Goal: Transaction & Acquisition: Purchase product/service

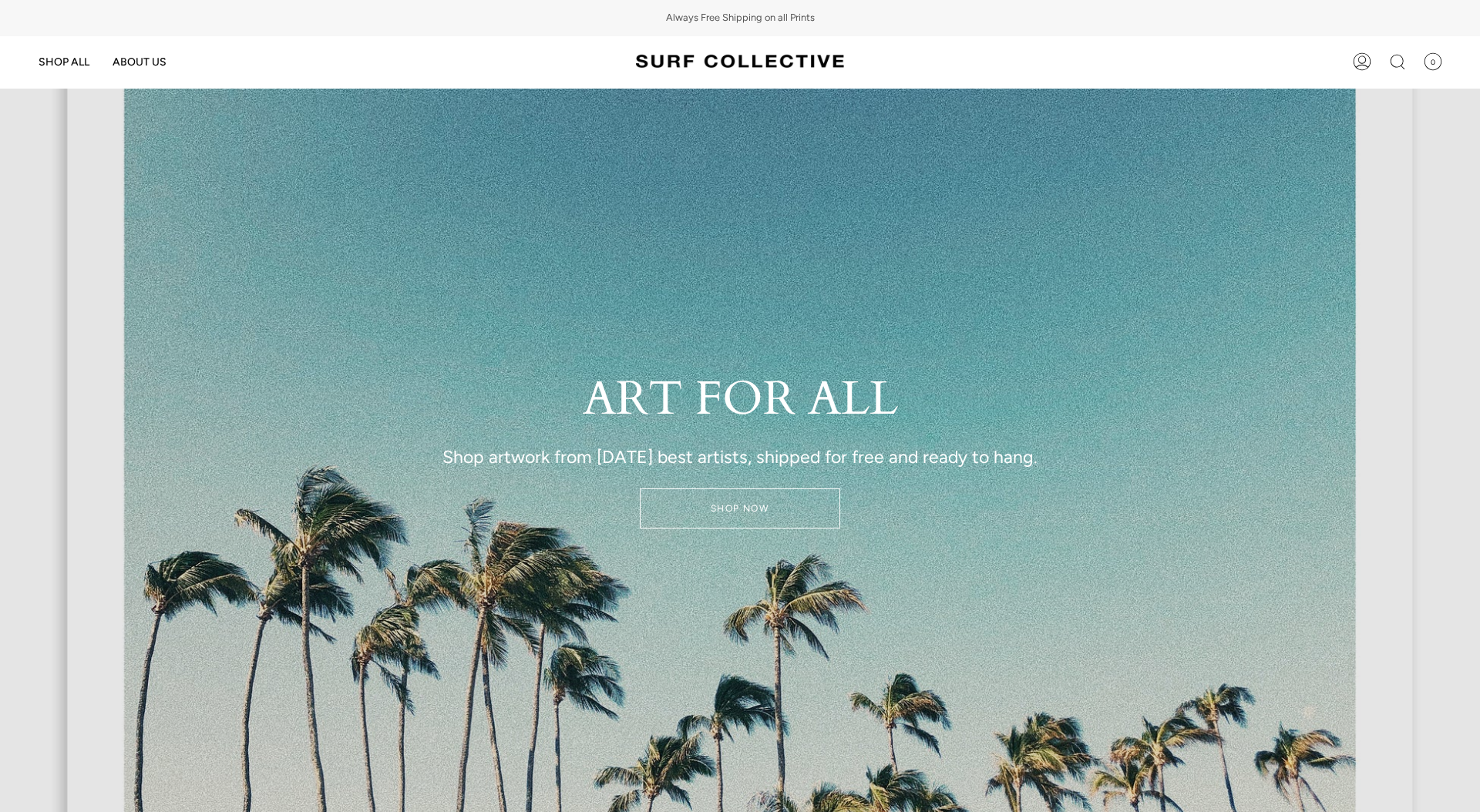
click at [759, 511] on link "SHOP NOW" at bounding box center [739, 509] width 200 height 40
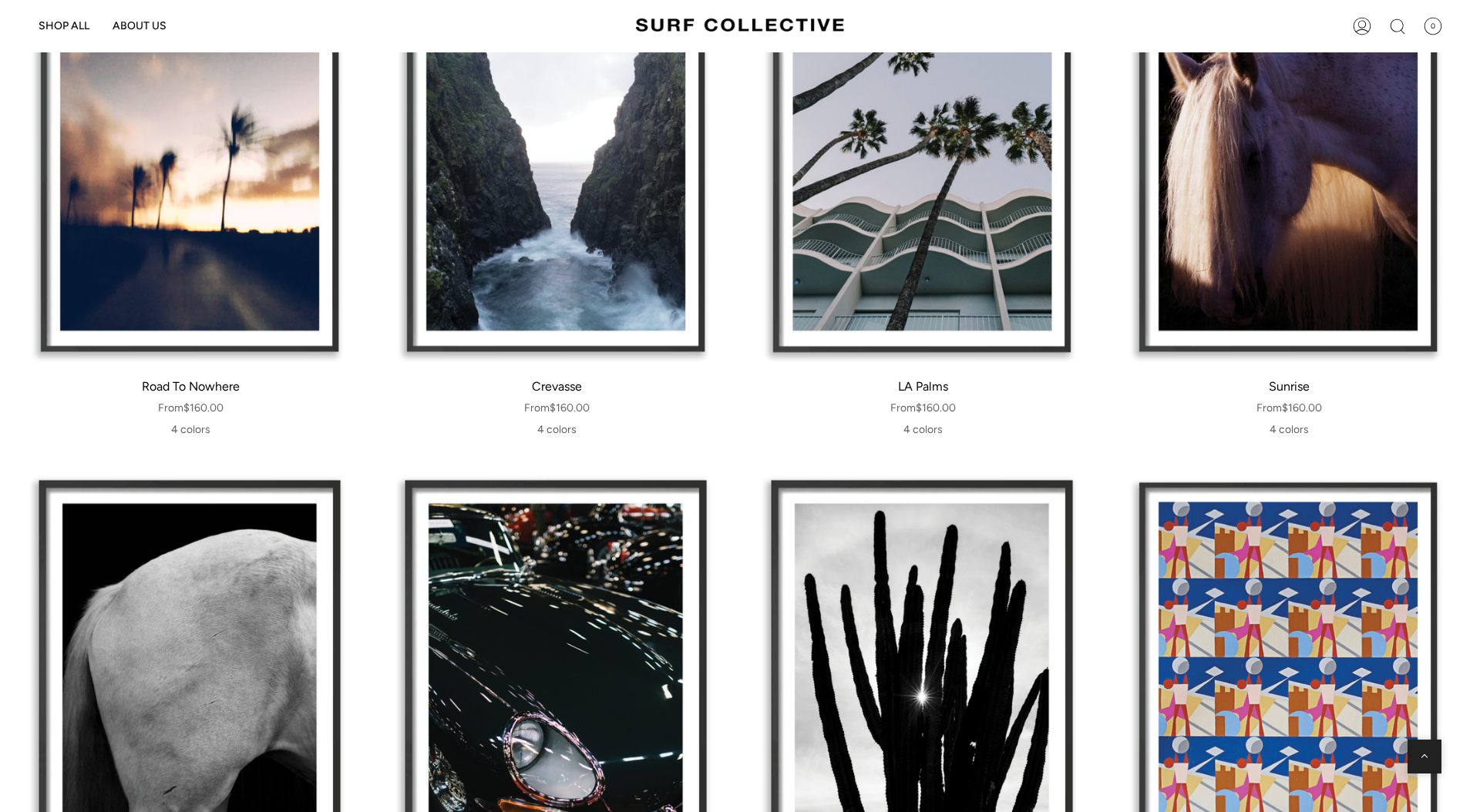
scroll to position [1077, 0]
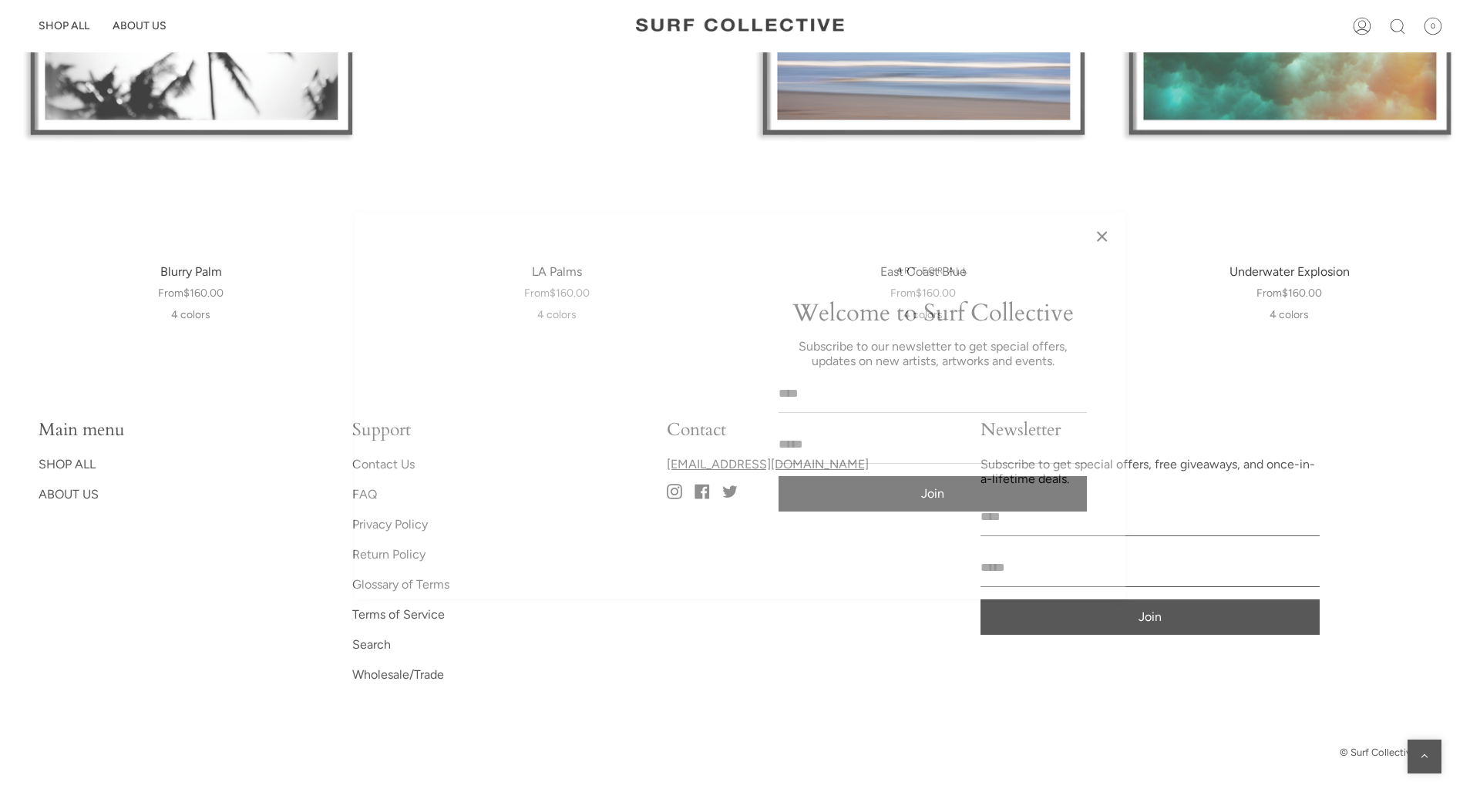
scroll to position [22601, 0]
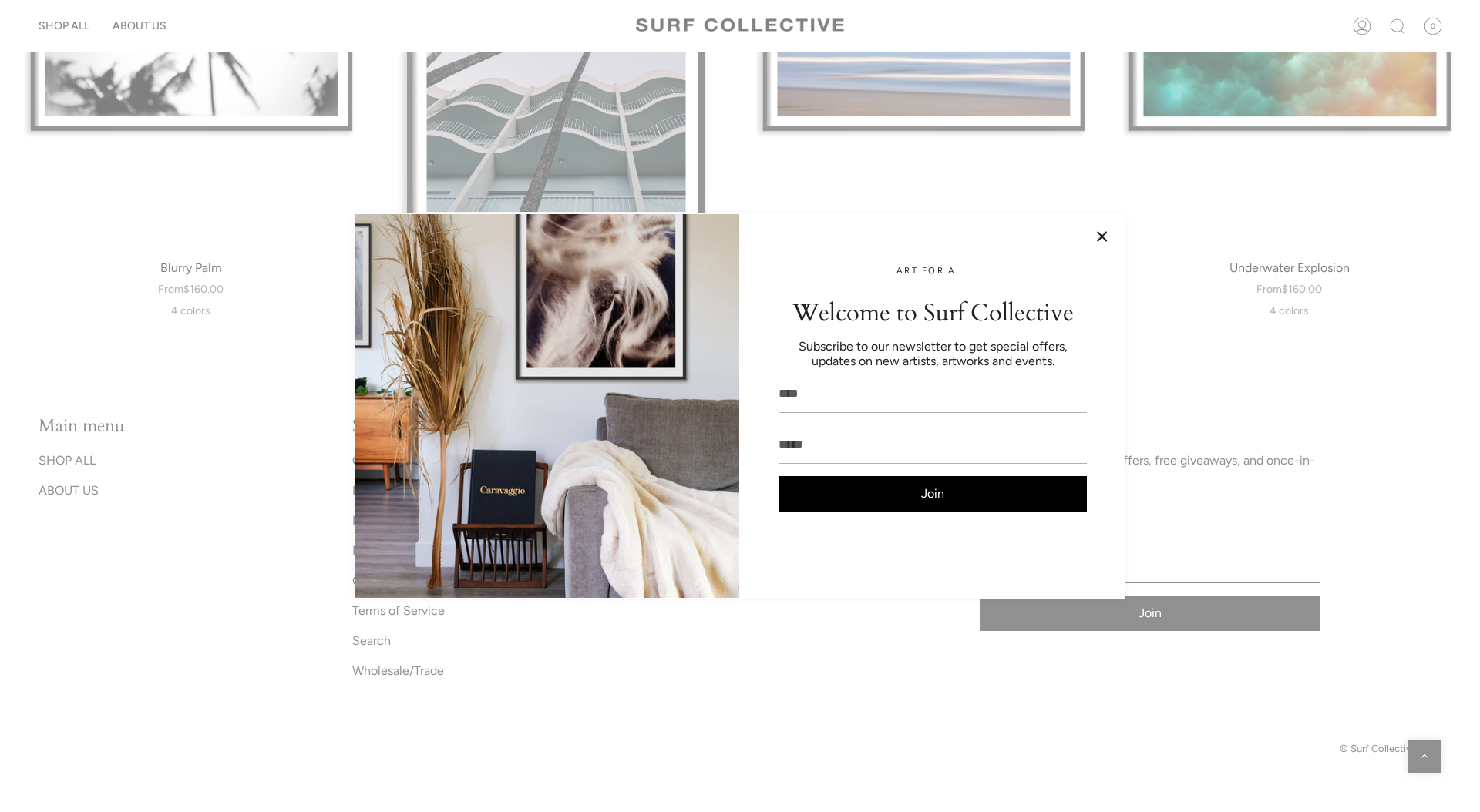
click at [1100, 234] on button at bounding box center [1102, 236] width 16 height 16
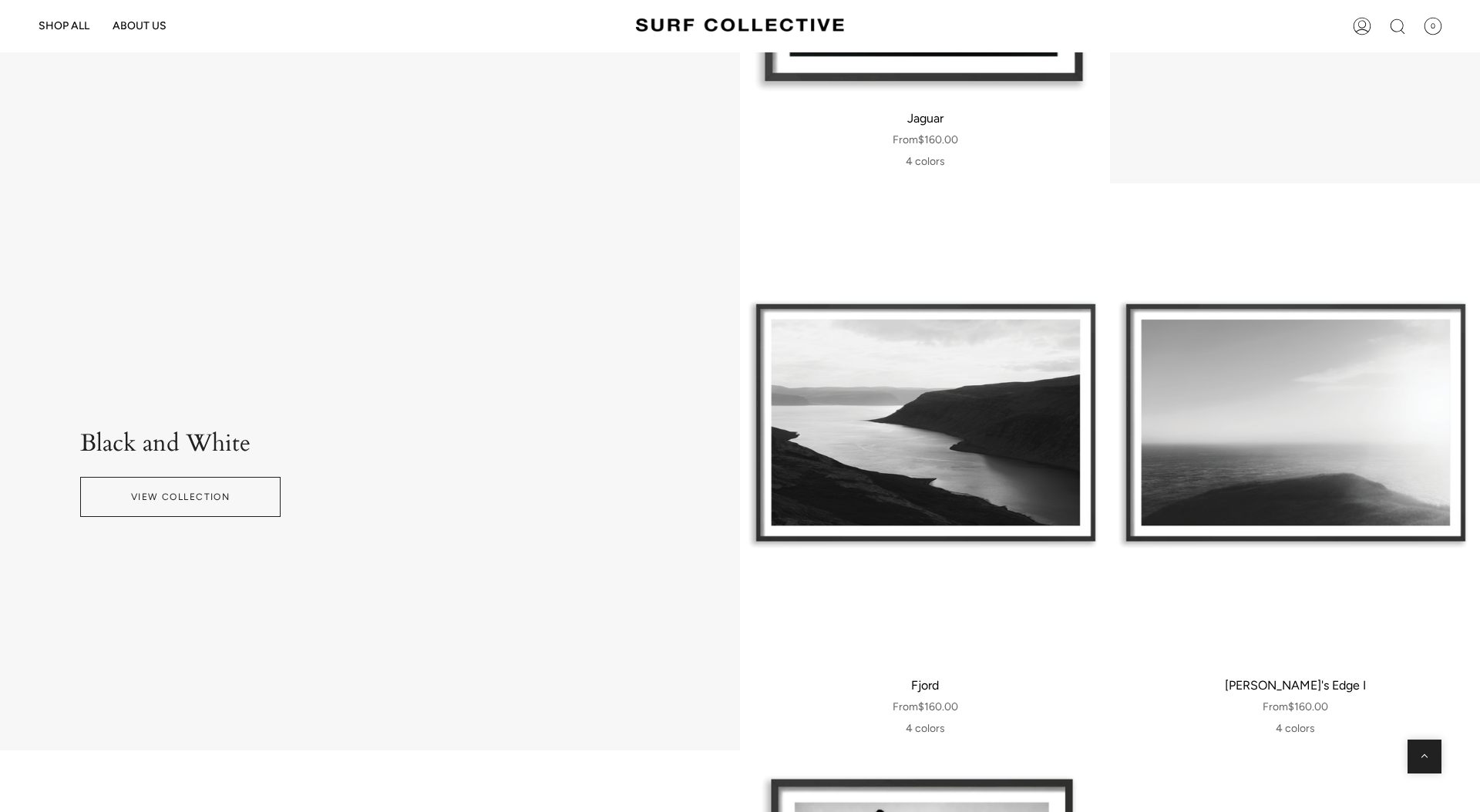
scroll to position [2933, 0]
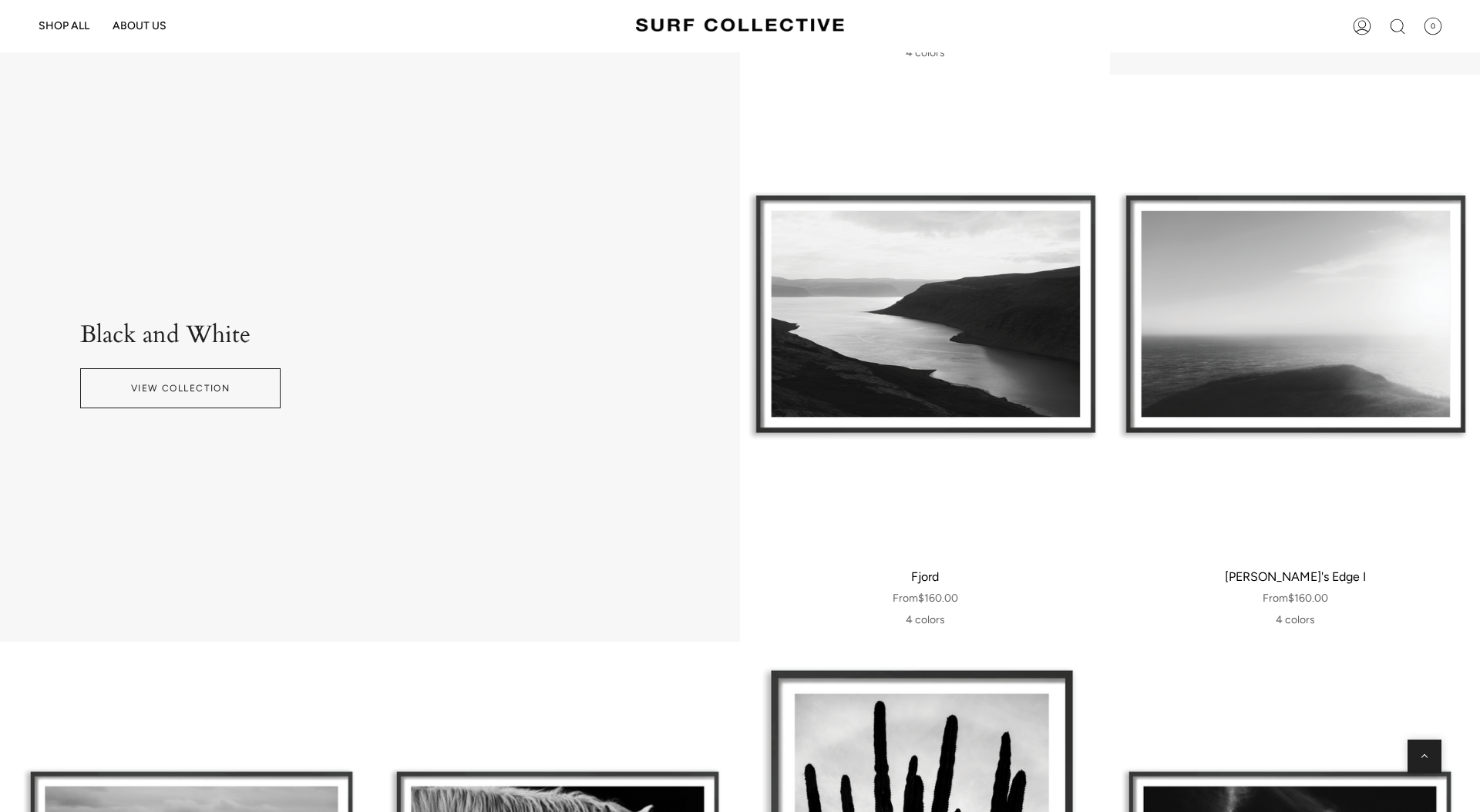
click at [994, 286] on div "Fjord" at bounding box center [925, 315] width 370 height 480
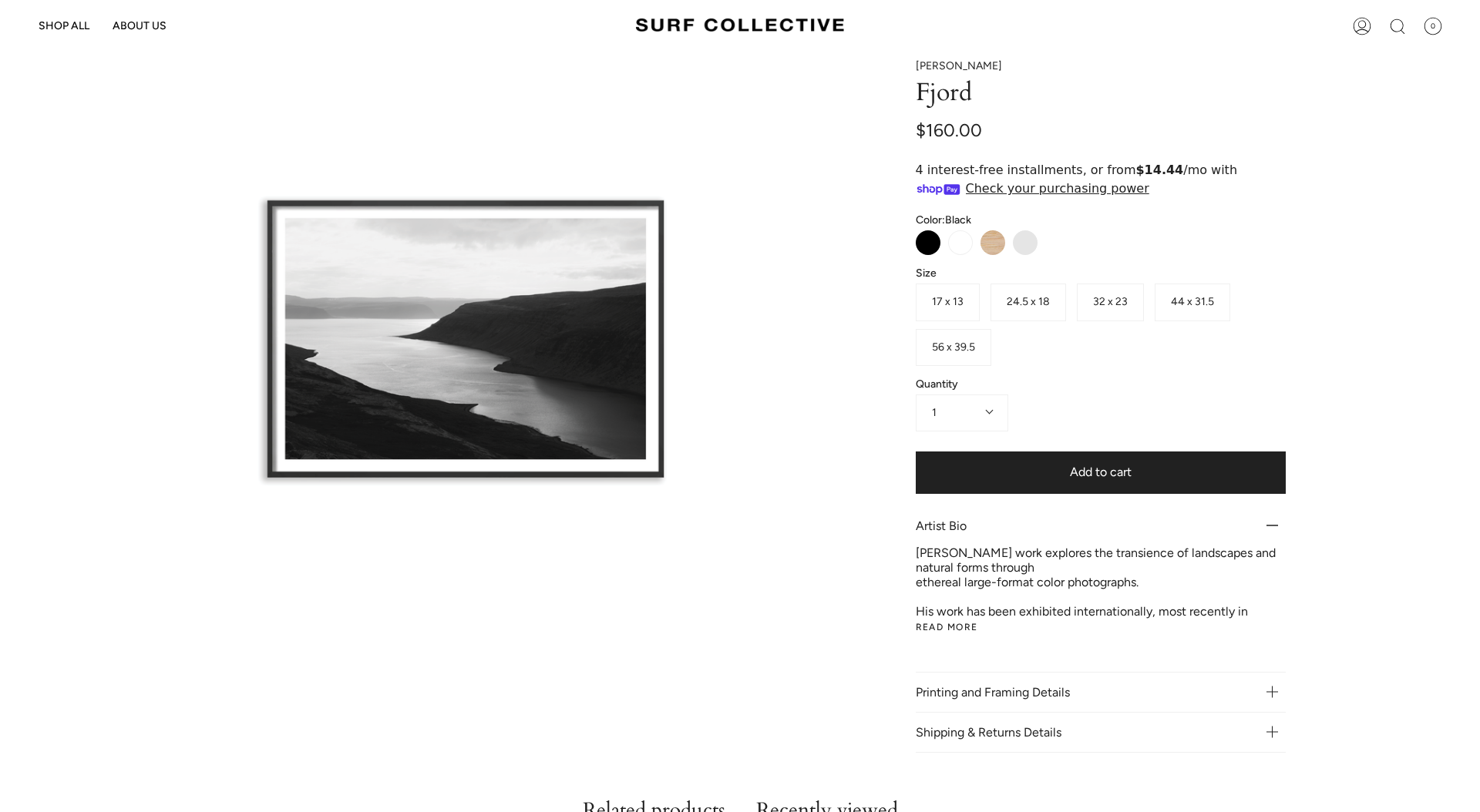
scroll to position [107, 0]
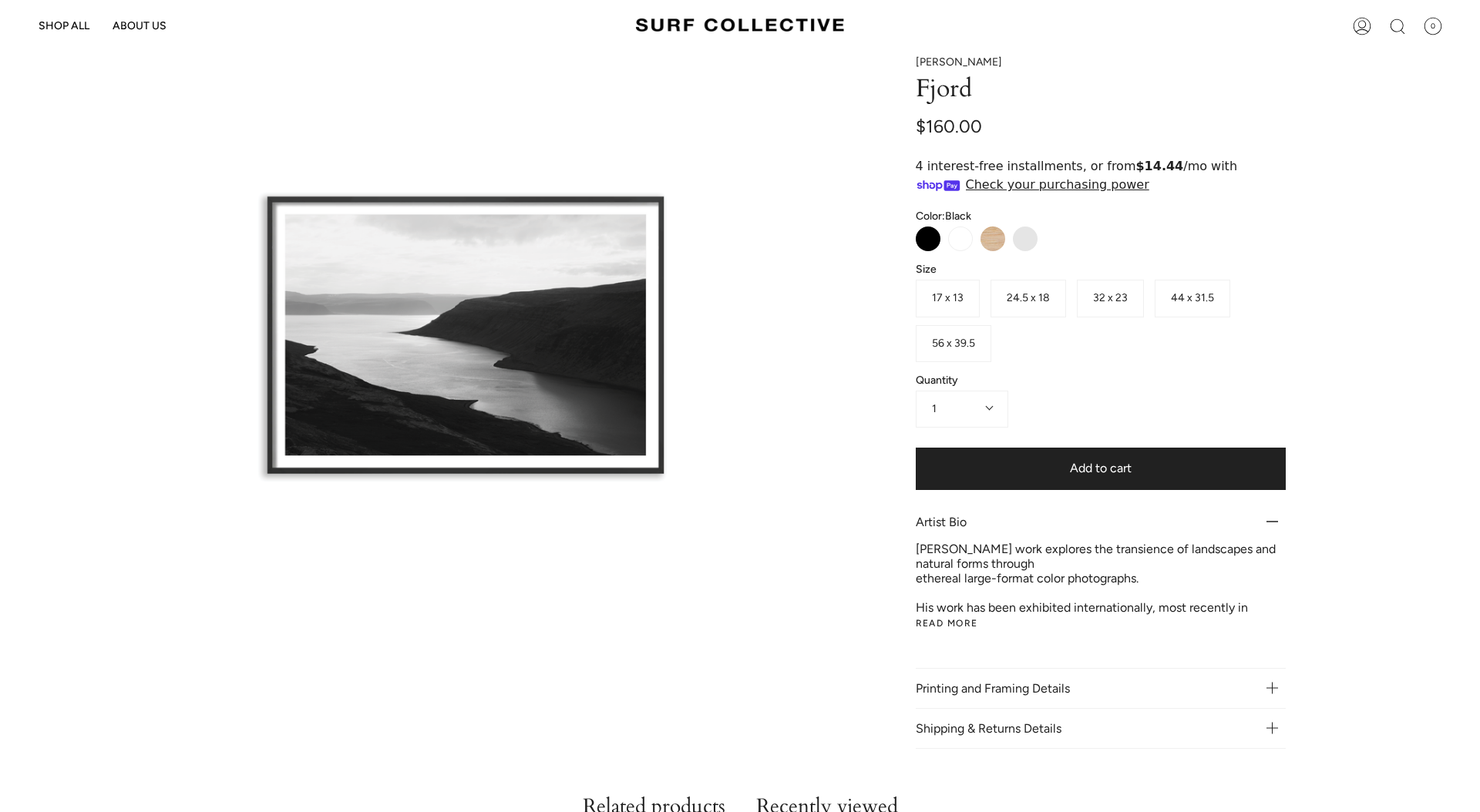
click at [956, 623] on button "Read more" at bounding box center [946, 623] width 62 height 9
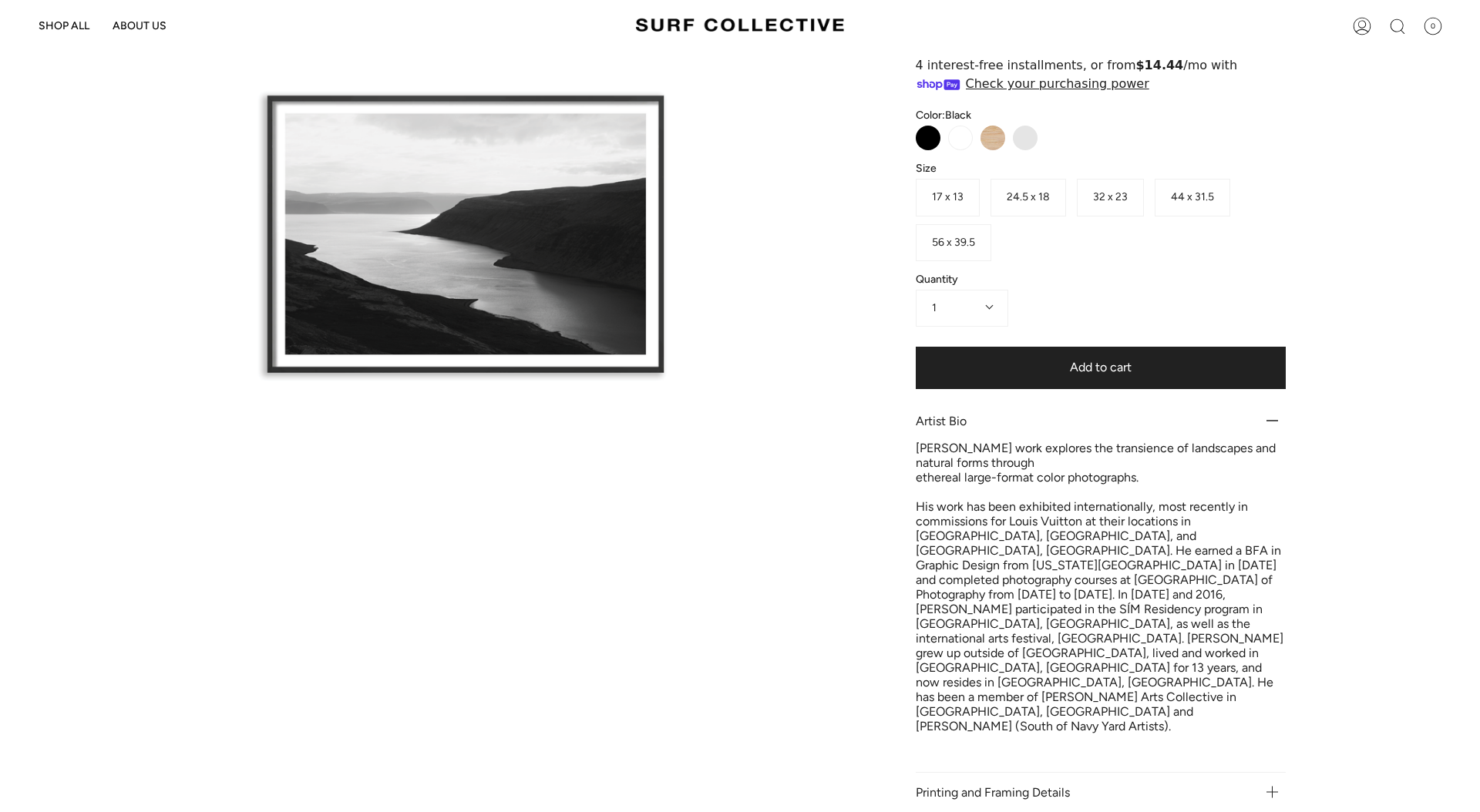
scroll to position [76, 0]
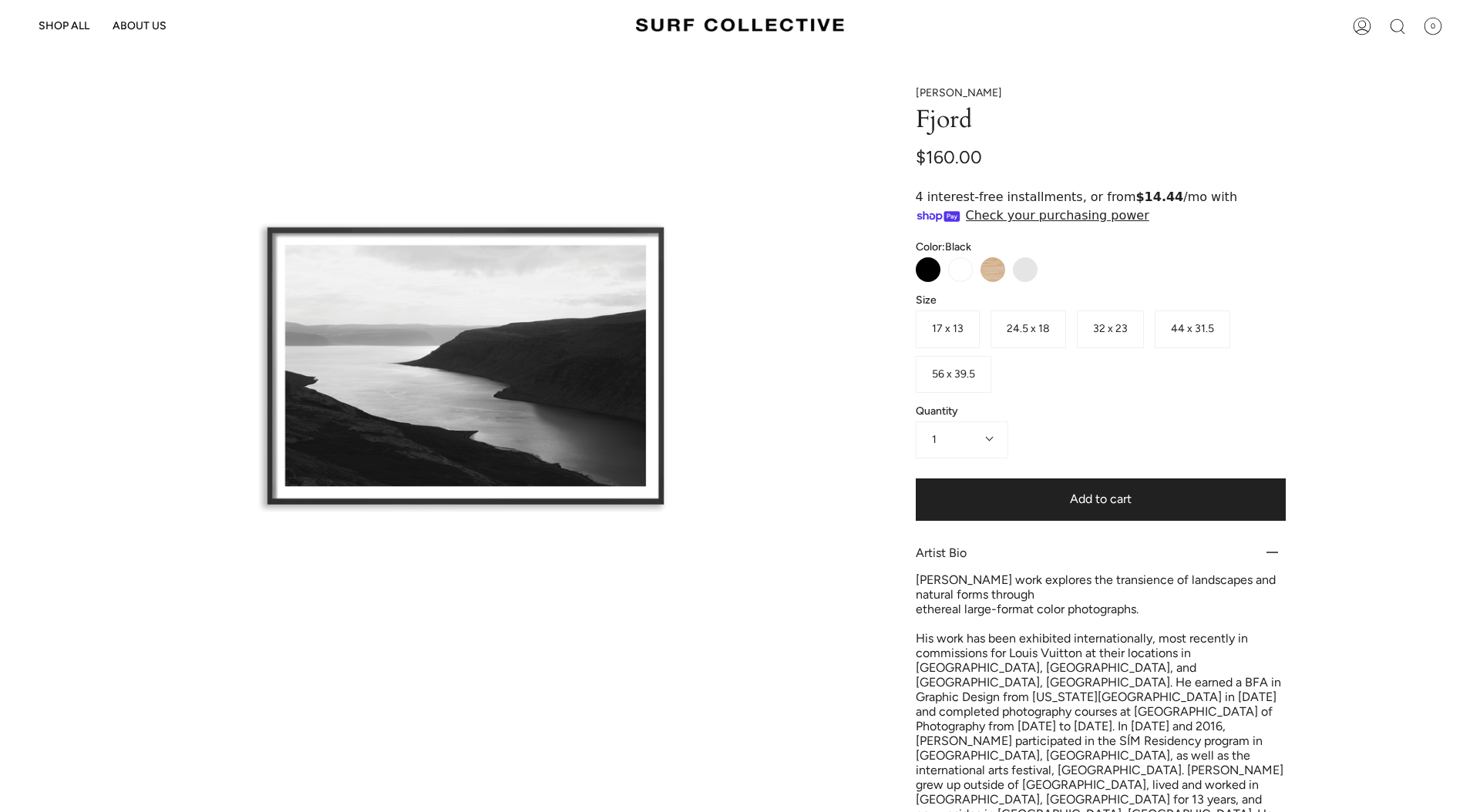
click at [966, 376] on span "56 x 39.5" at bounding box center [954, 374] width 43 height 13
click at [1181, 322] on span "44 x 31.5" at bounding box center [1192, 329] width 43 height 13
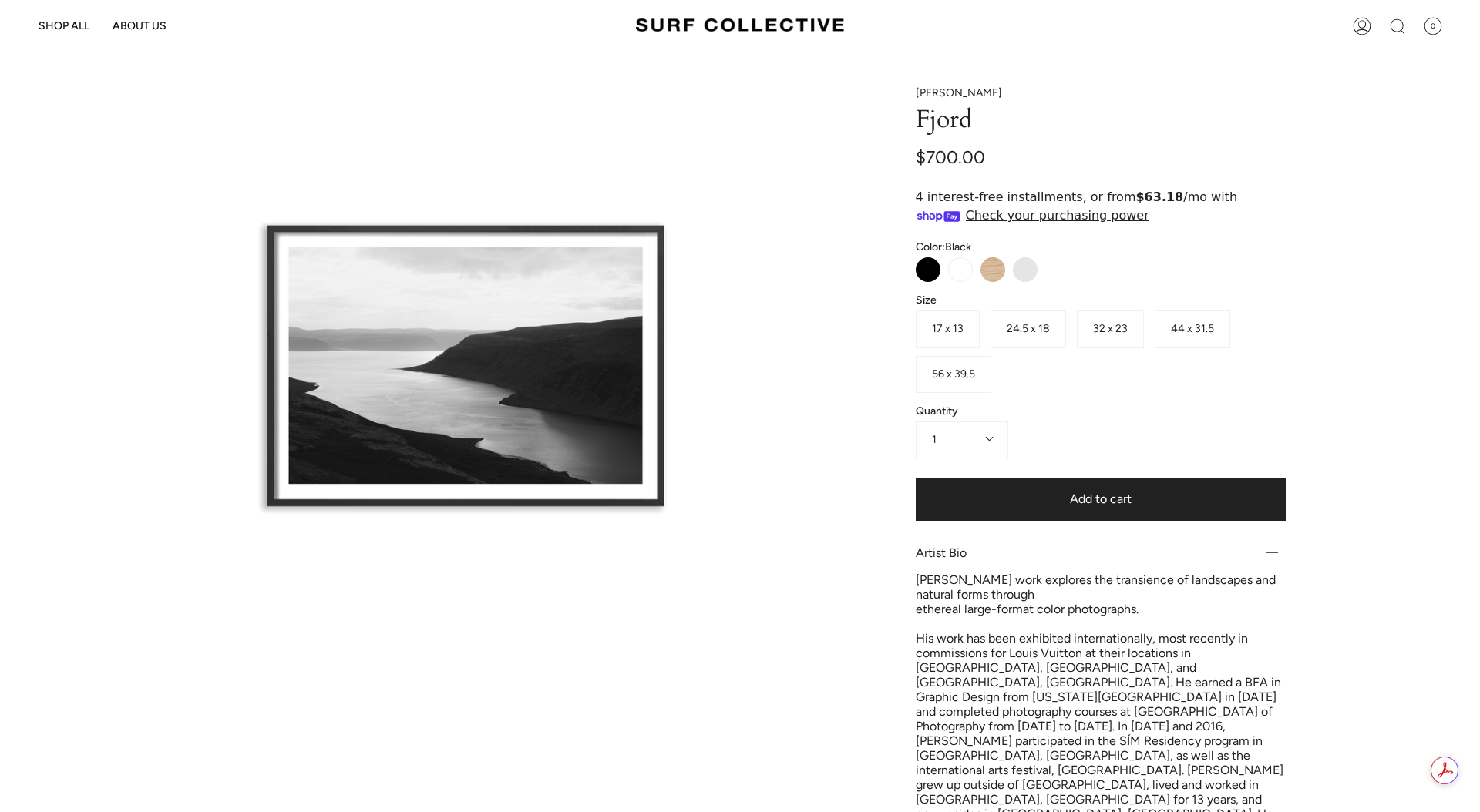
click at [1108, 325] on span "32 x 23" at bounding box center [1111, 329] width 35 height 13
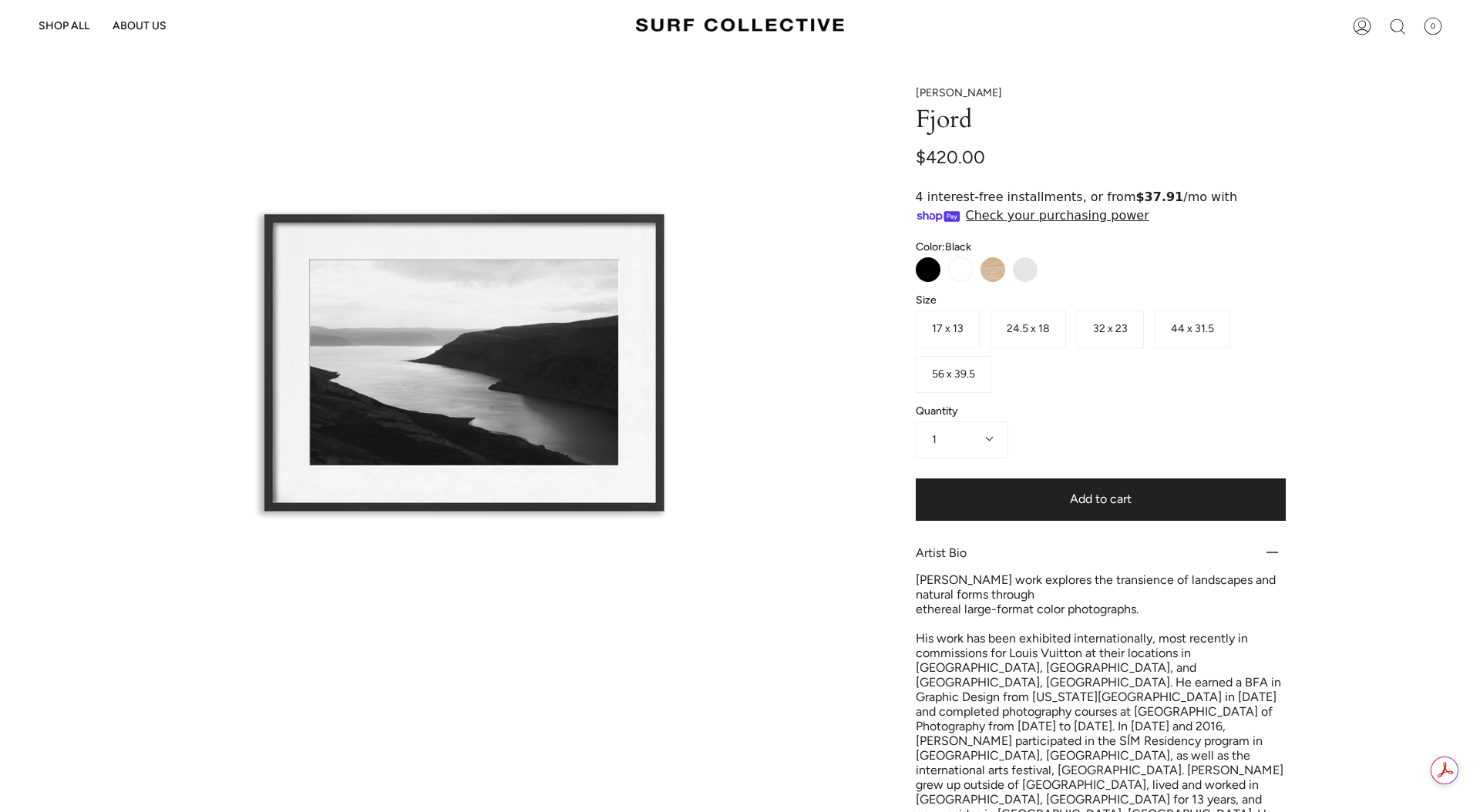
click at [1029, 324] on span "24.5 x 18" at bounding box center [1029, 329] width 43 height 13
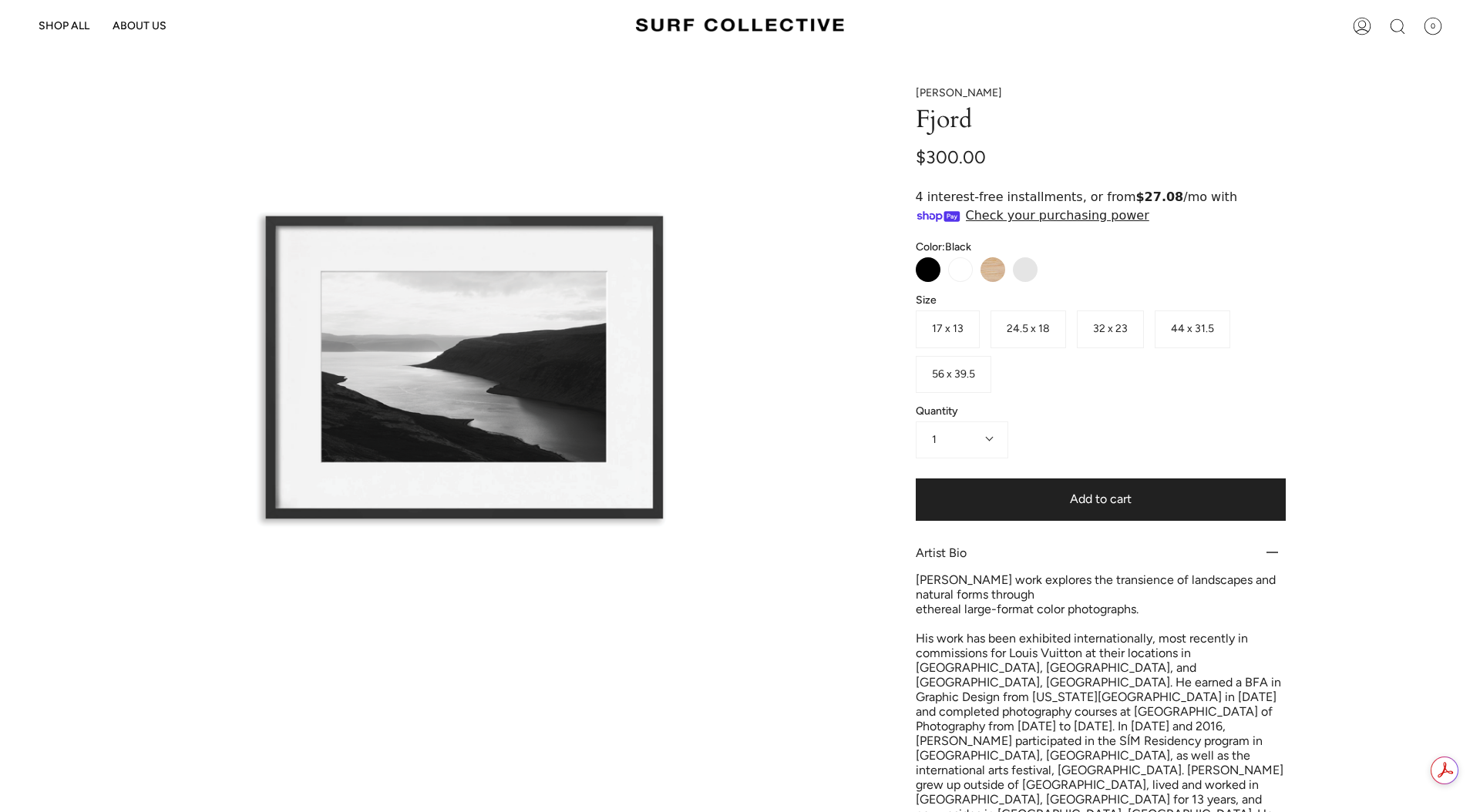
click at [958, 372] on span "56 x 39.5" at bounding box center [954, 374] width 43 height 13
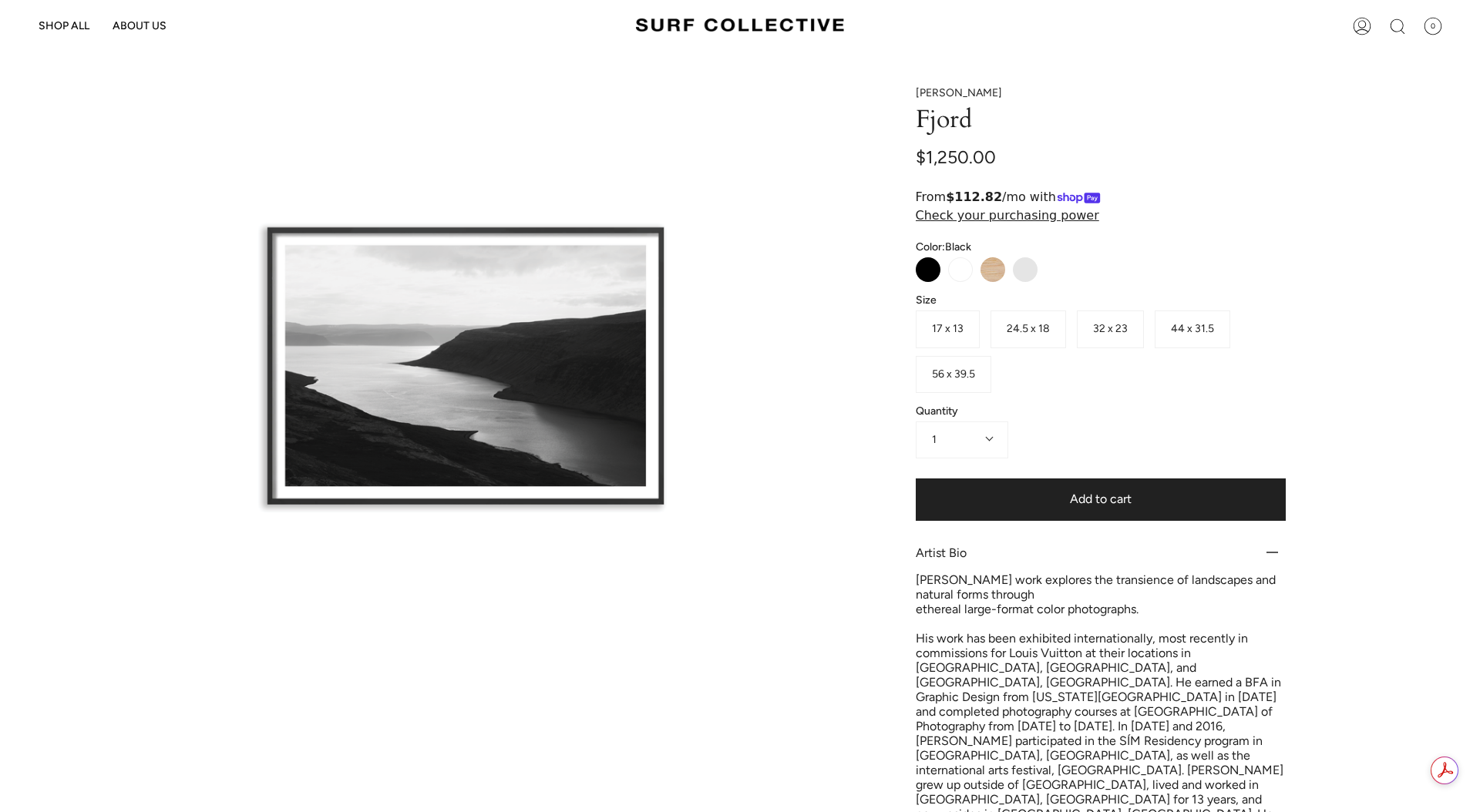
click at [1200, 322] on span "44 x 31.5" at bounding box center [1192, 329] width 43 height 13
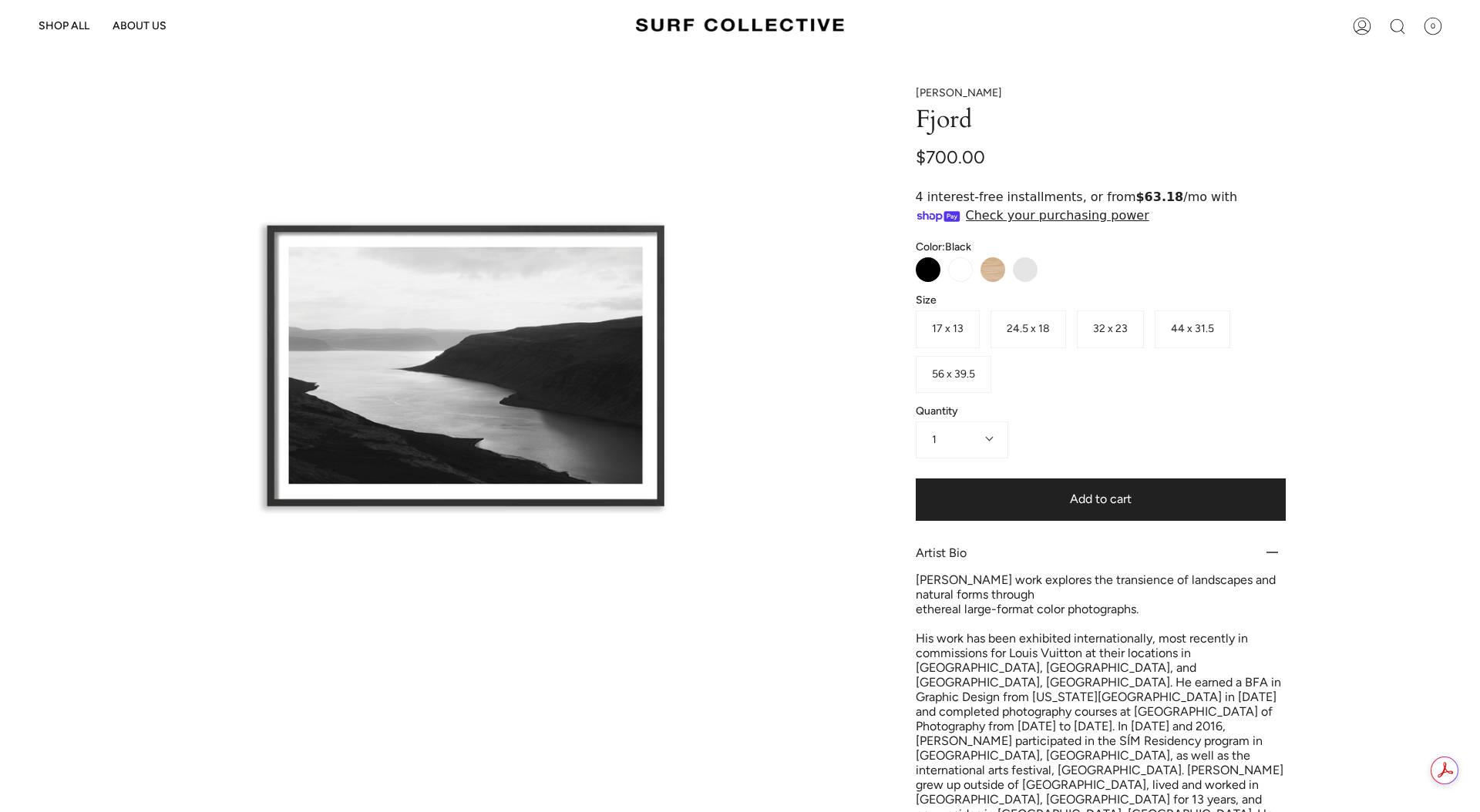
click at [1123, 317] on label "32 x 23" at bounding box center [1110, 329] width 67 height 37
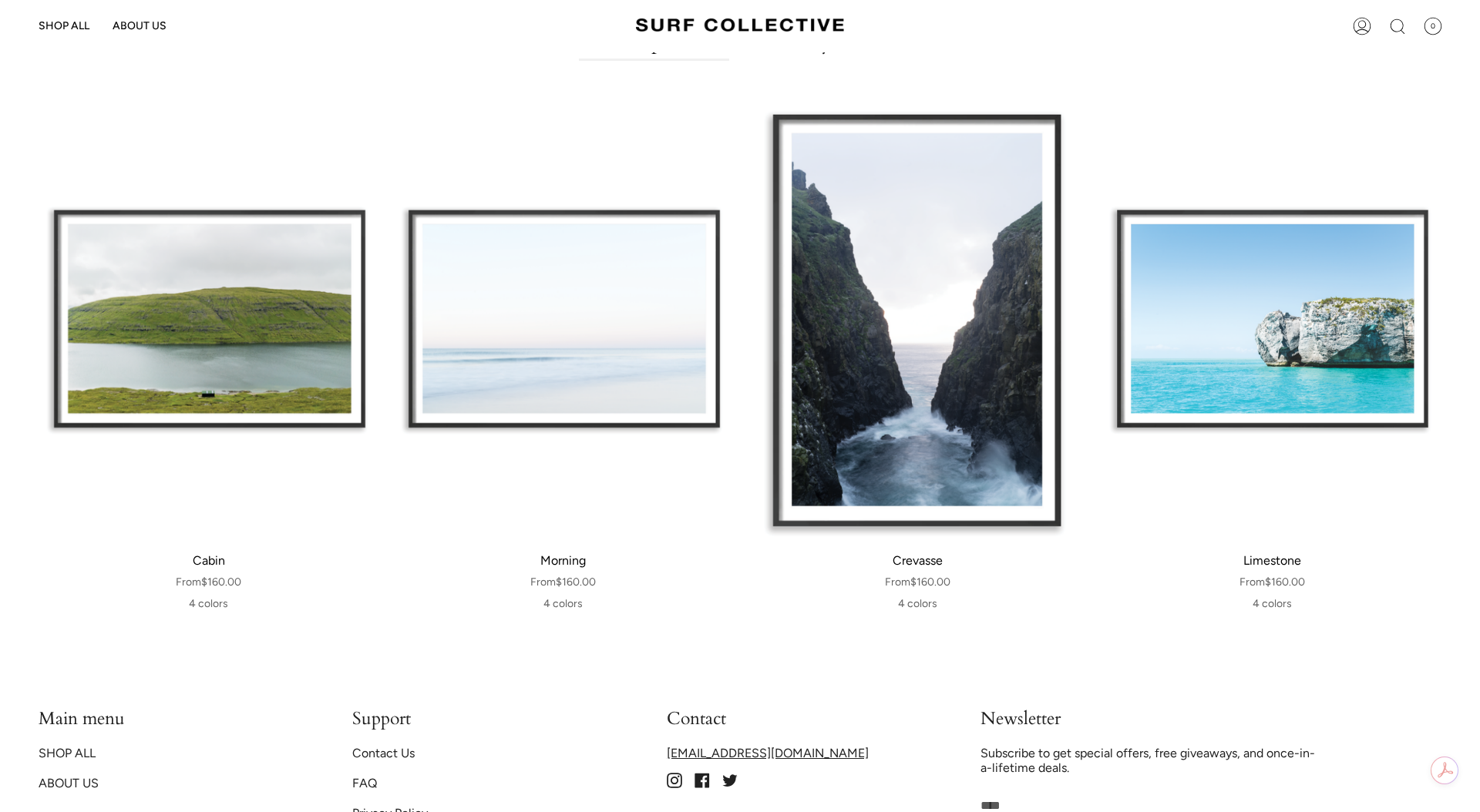
scroll to position [1085, 0]
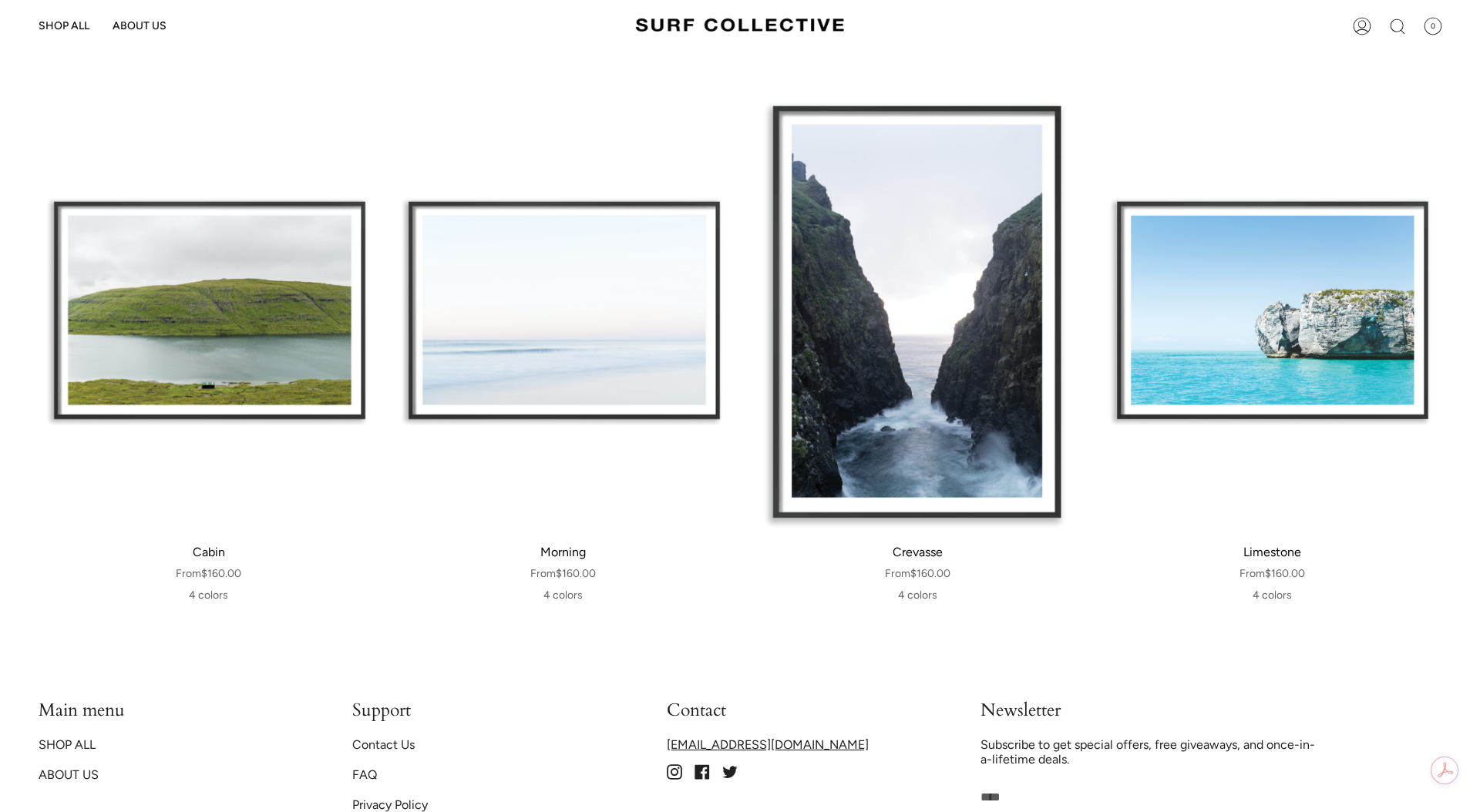
click at [227, 264] on div "Cabin" at bounding box center [209, 311] width 339 height 440
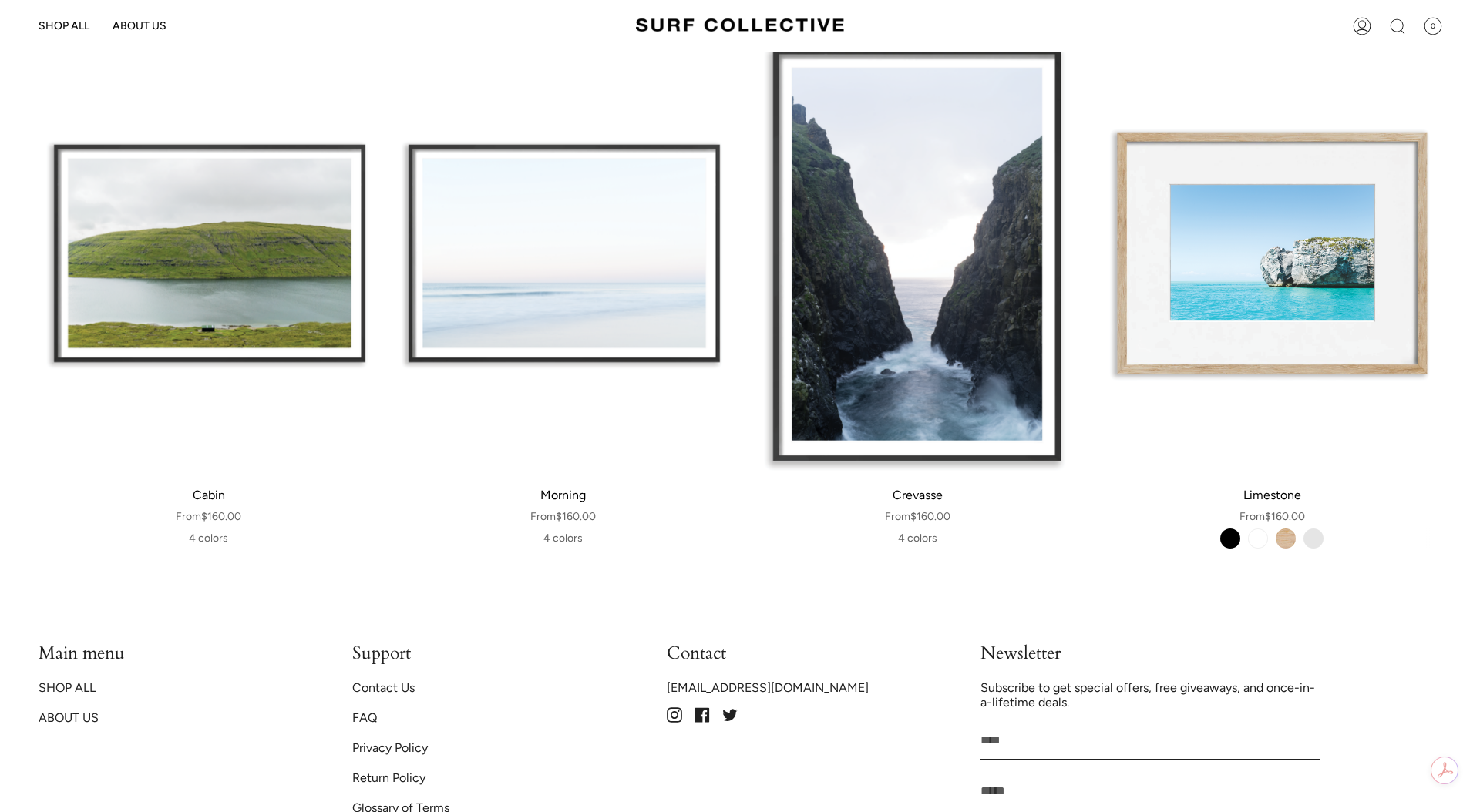
scroll to position [1140, 0]
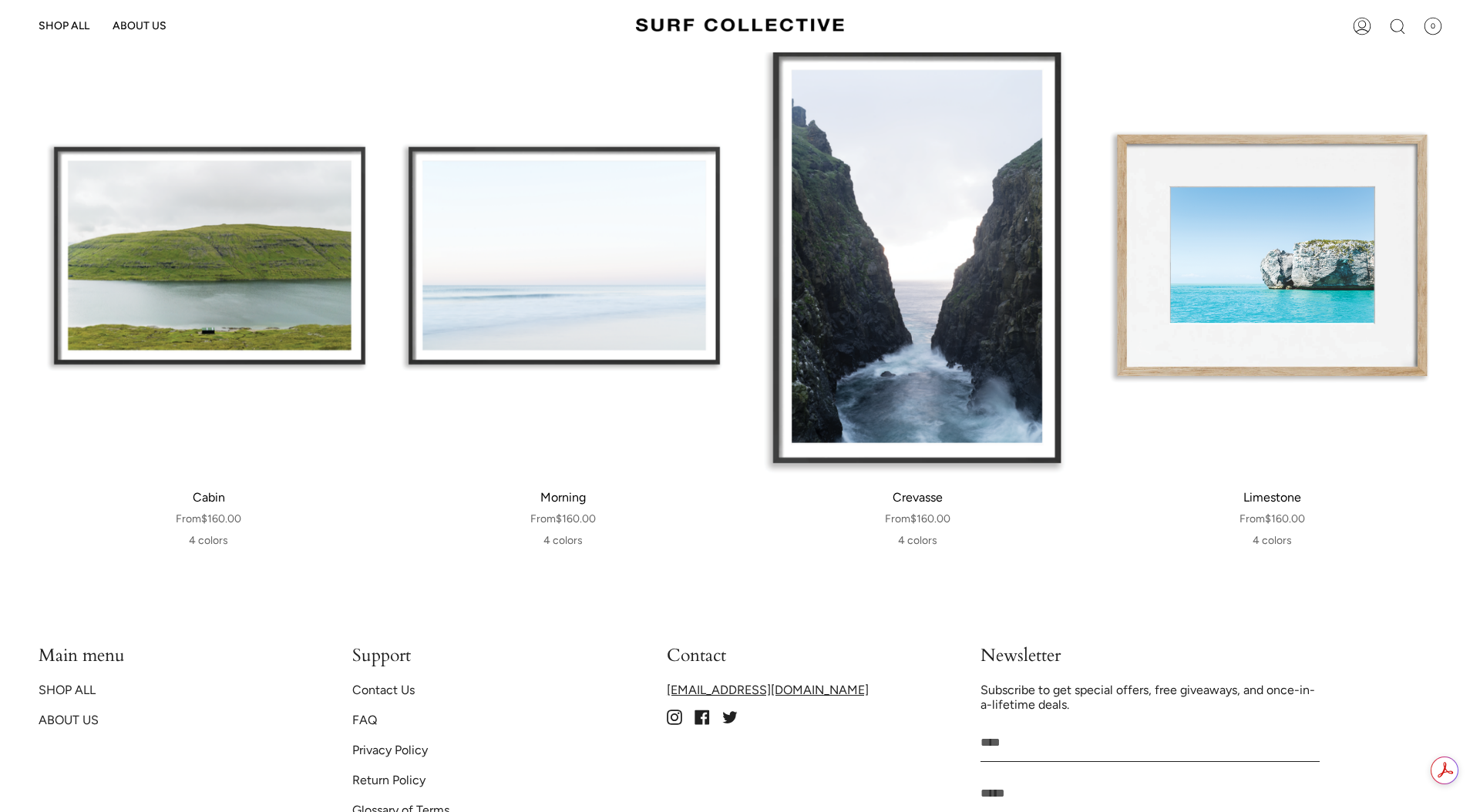
click at [1275, 251] on div "Limestone" at bounding box center [1272, 257] width 339 height 440
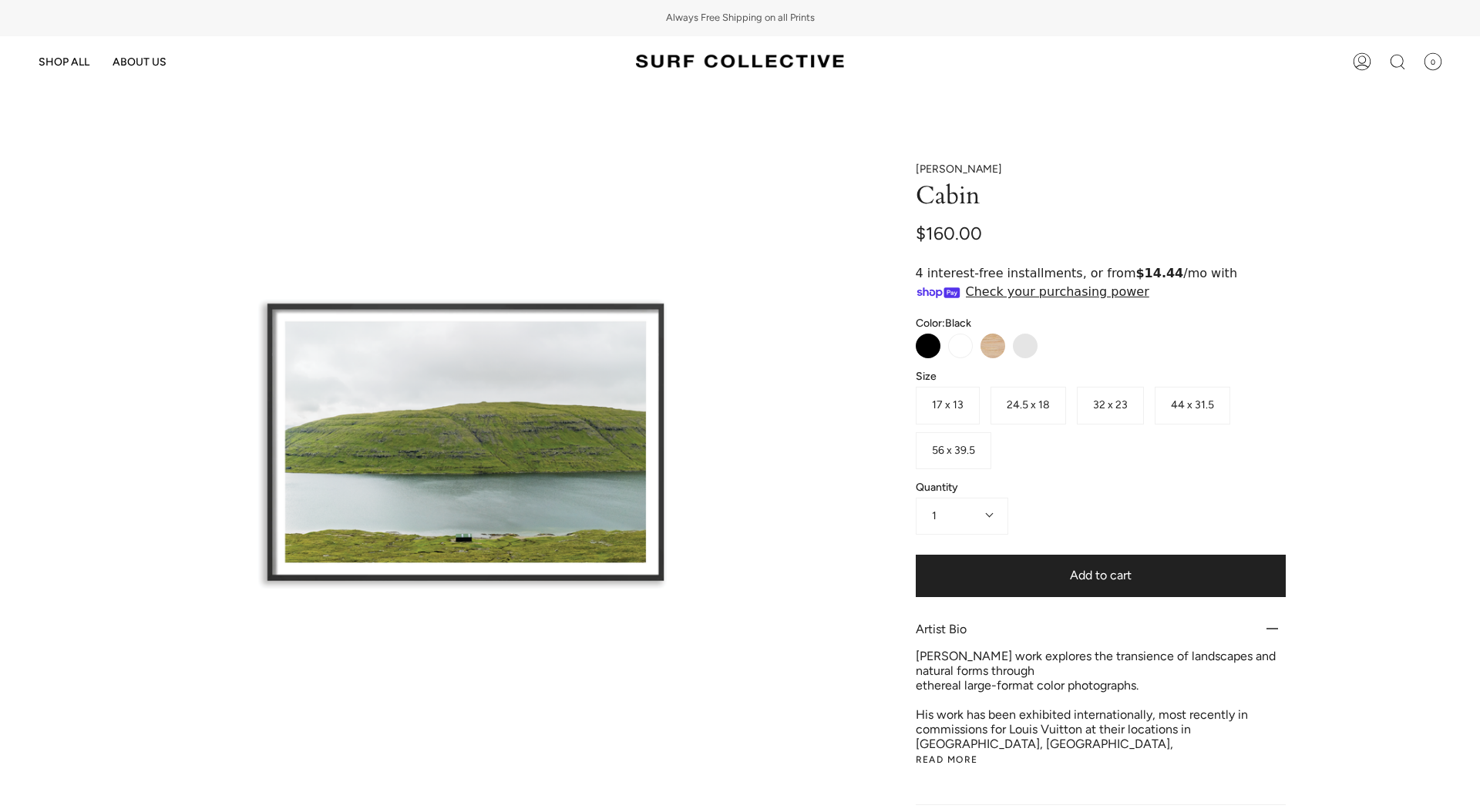
click at [957, 451] on span "56 x 39.5" at bounding box center [954, 450] width 43 height 13
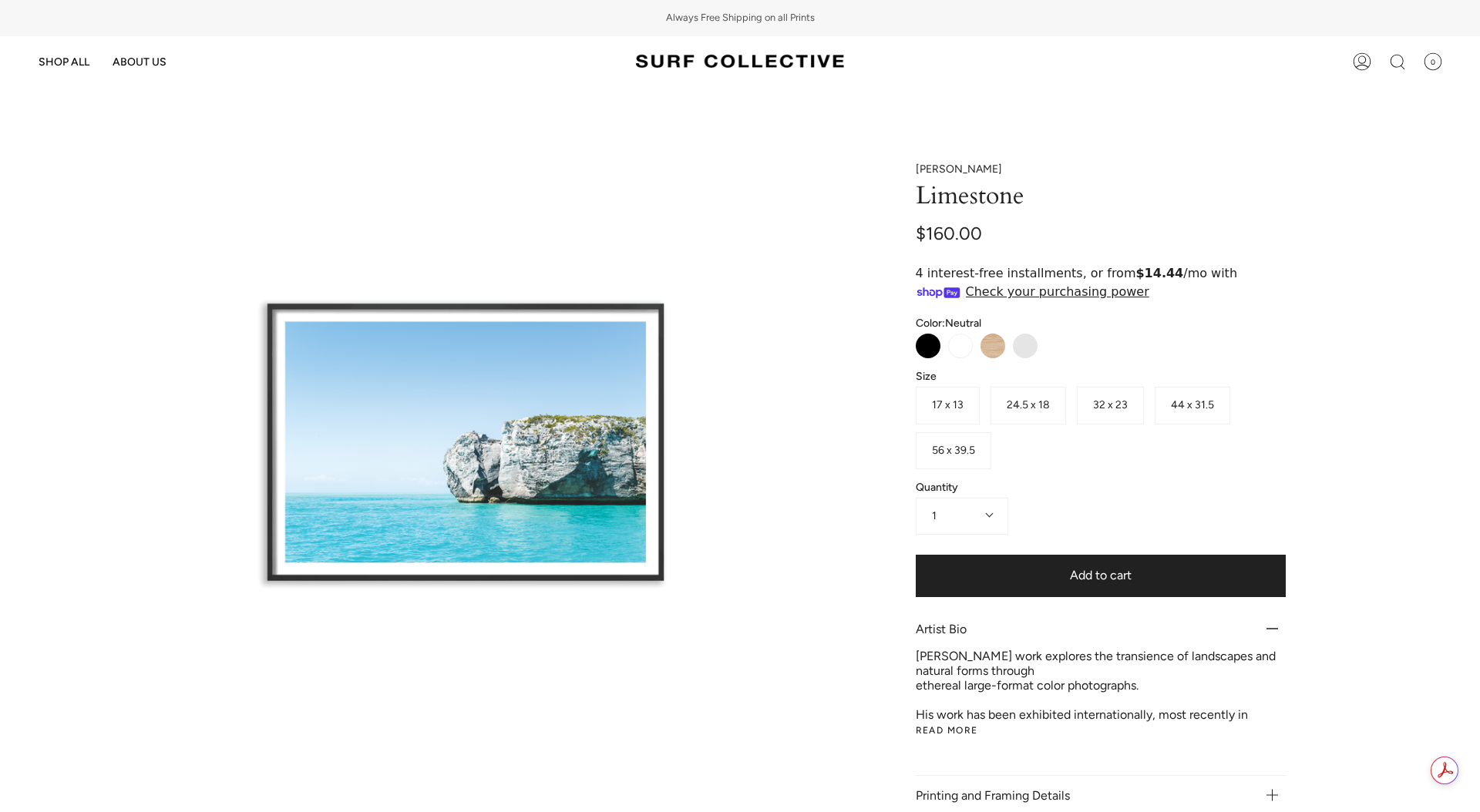
click at [954, 445] on span "56 x 39.5" at bounding box center [954, 450] width 43 height 13
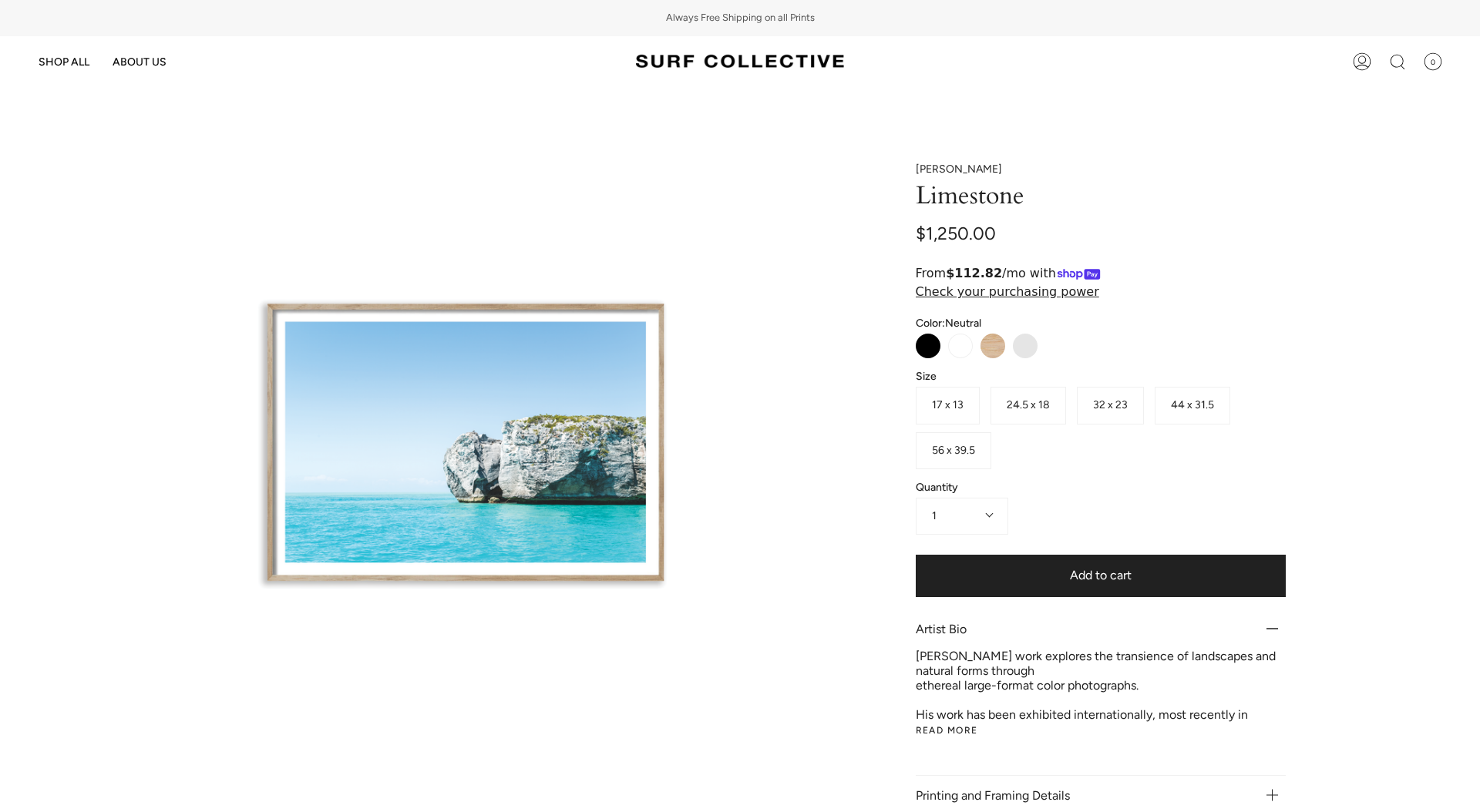
click at [801, 59] on img at bounding box center [740, 62] width 208 height 28
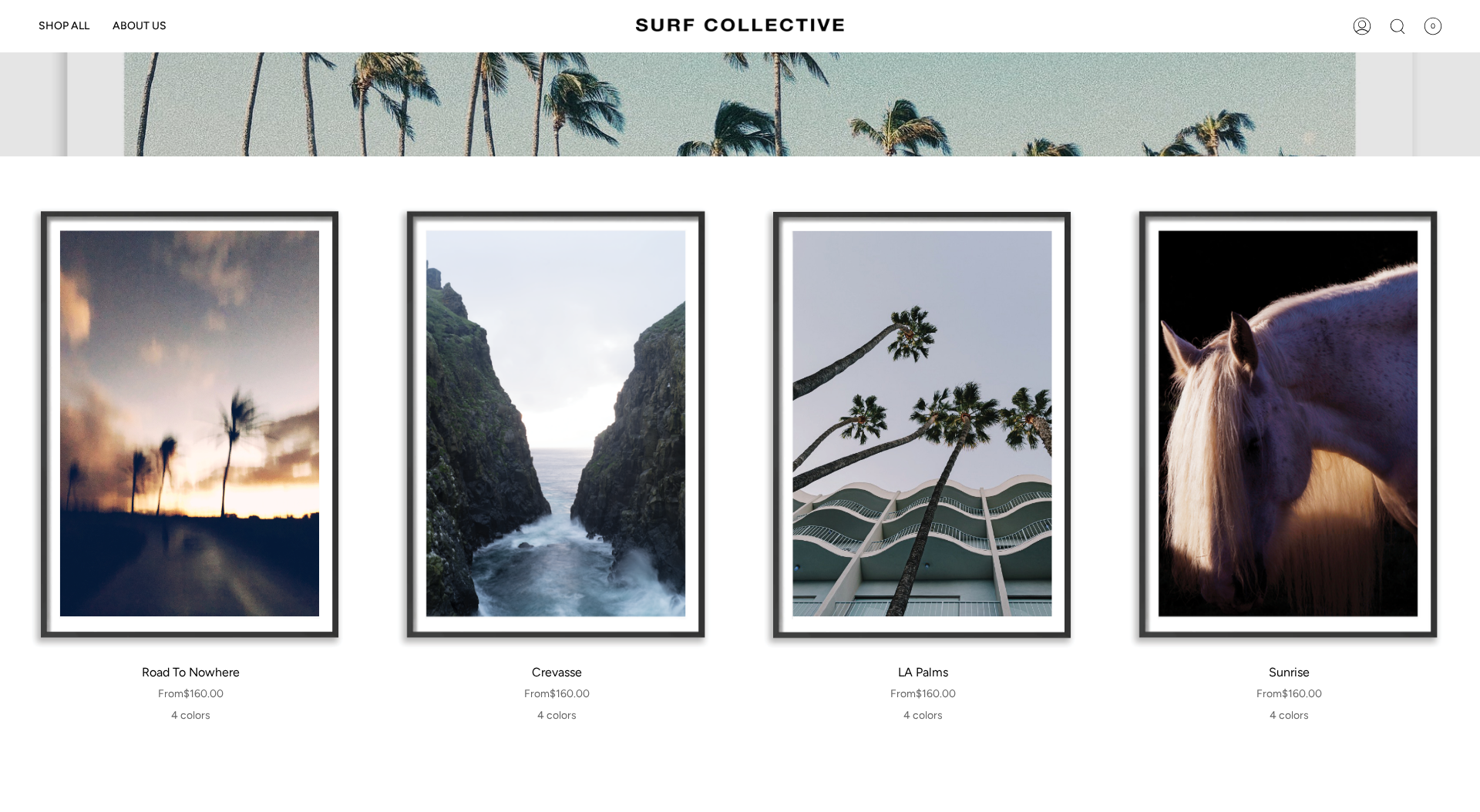
scroll to position [657, 0]
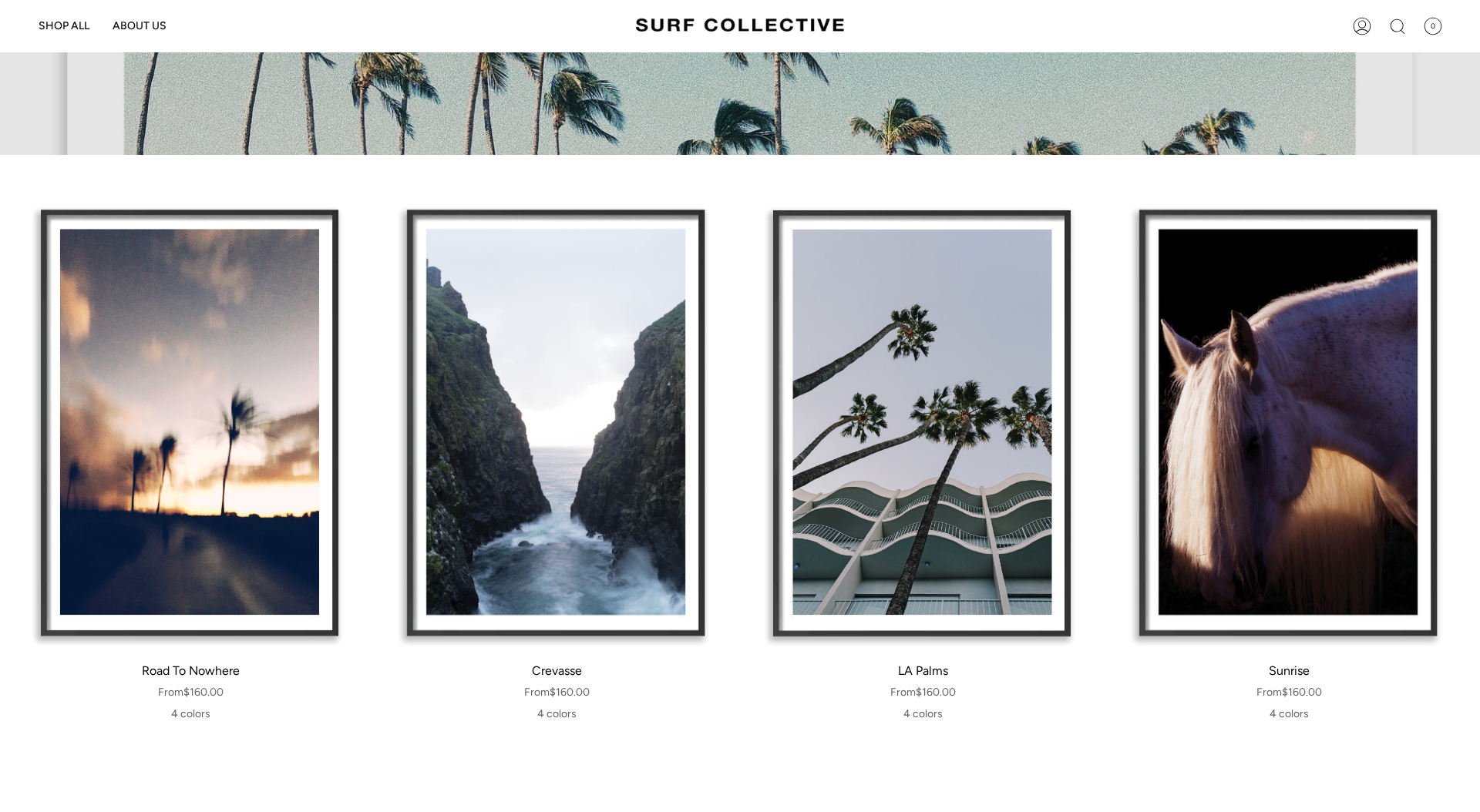
click at [185, 364] on div "Road To Nowhere" at bounding box center [191, 422] width 351 height 456
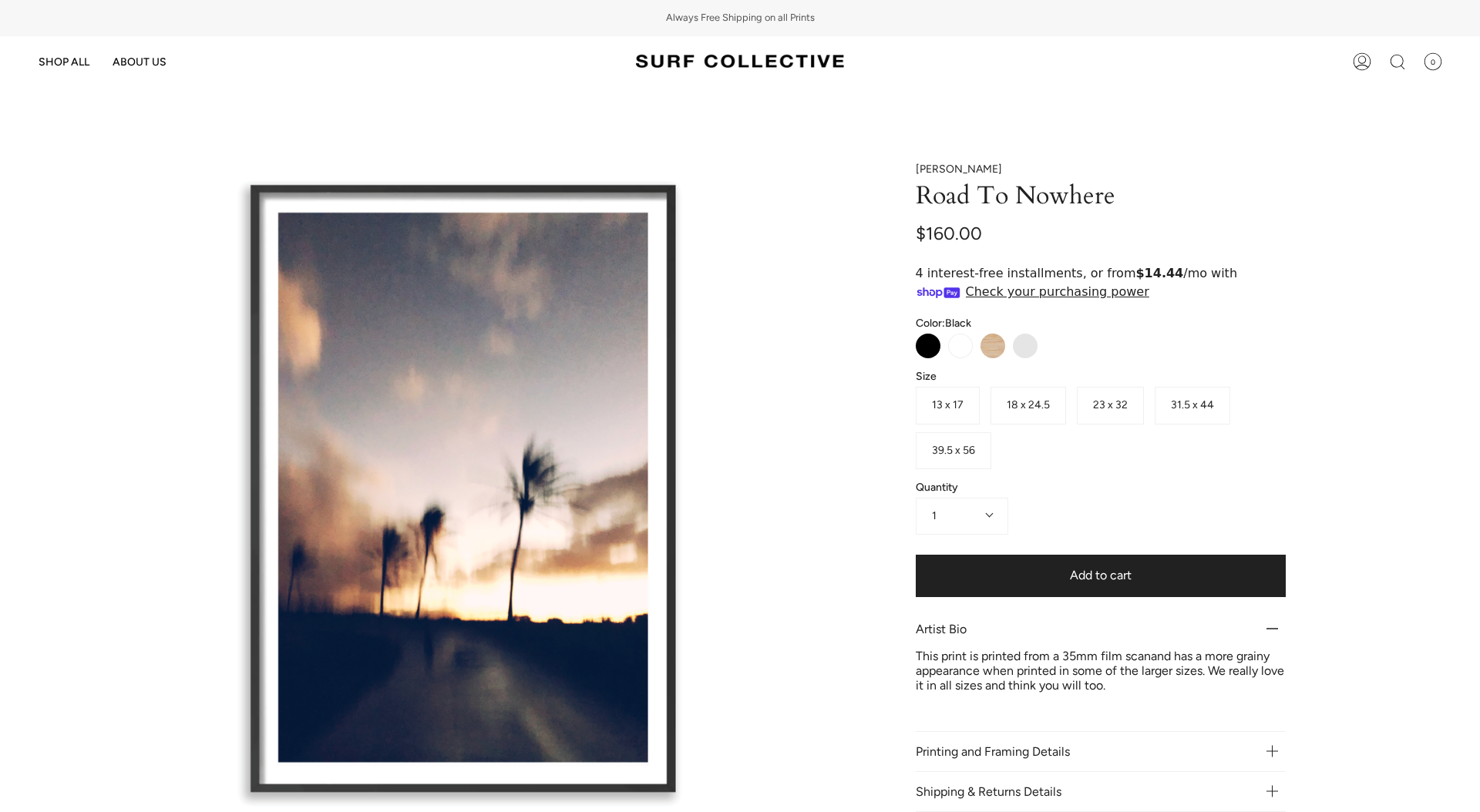
click at [969, 451] on span "39.5 x 56" at bounding box center [954, 450] width 43 height 13
click at [965, 442] on label "39.5 x 56" at bounding box center [953, 450] width 76 height 37
click at [753, 344] on div "Megan Villa Road To Nowhere $1,250.00 off Color: Black Black White Neutral Prin…" at bounding box center [1081, 488] width 721 height 650
click at [746, 60] on img at bounding box center [740, 62] width 208 height 28
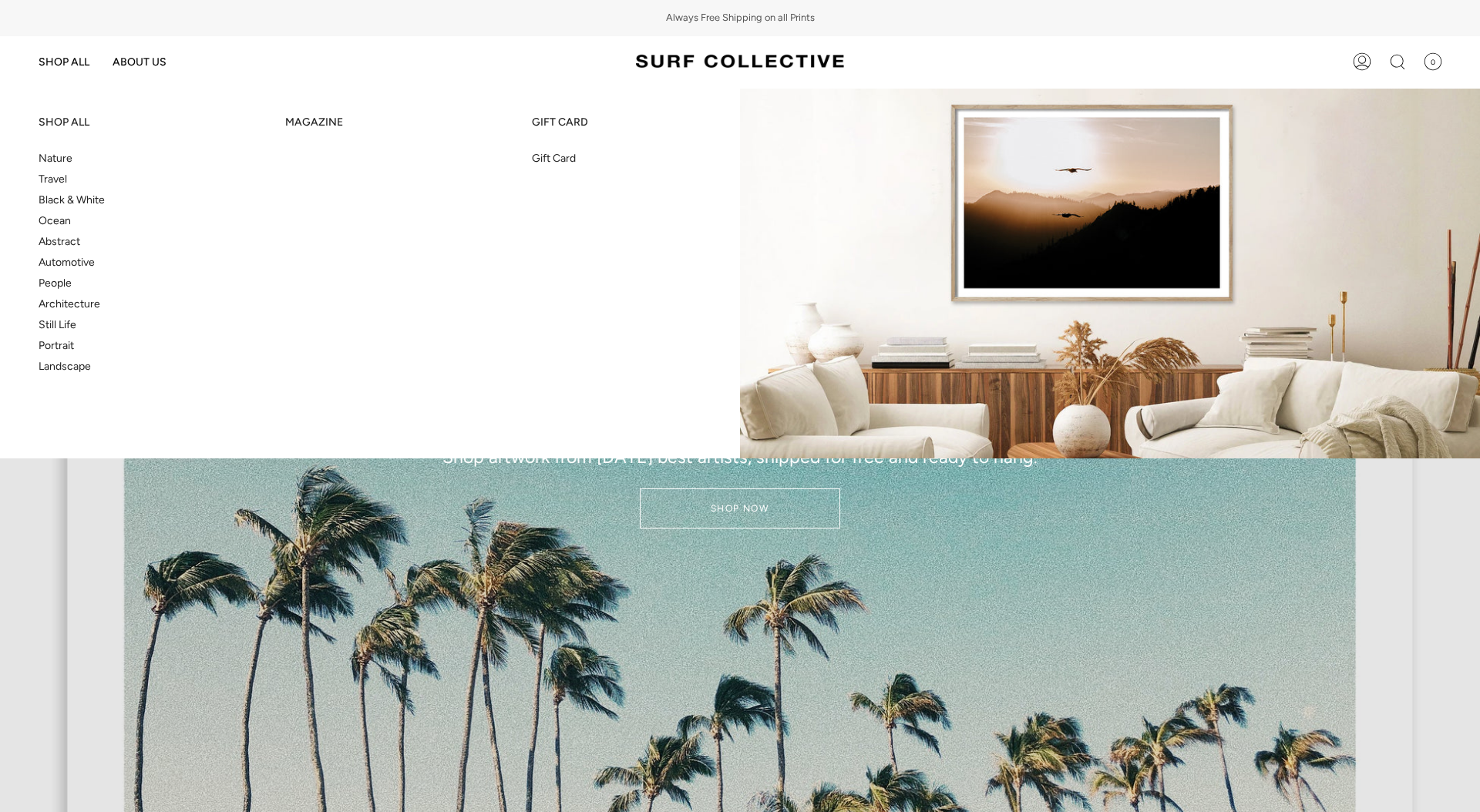
click at [58, 179] on span "Travel" at bounding box center [52, 180] width 28 height 13
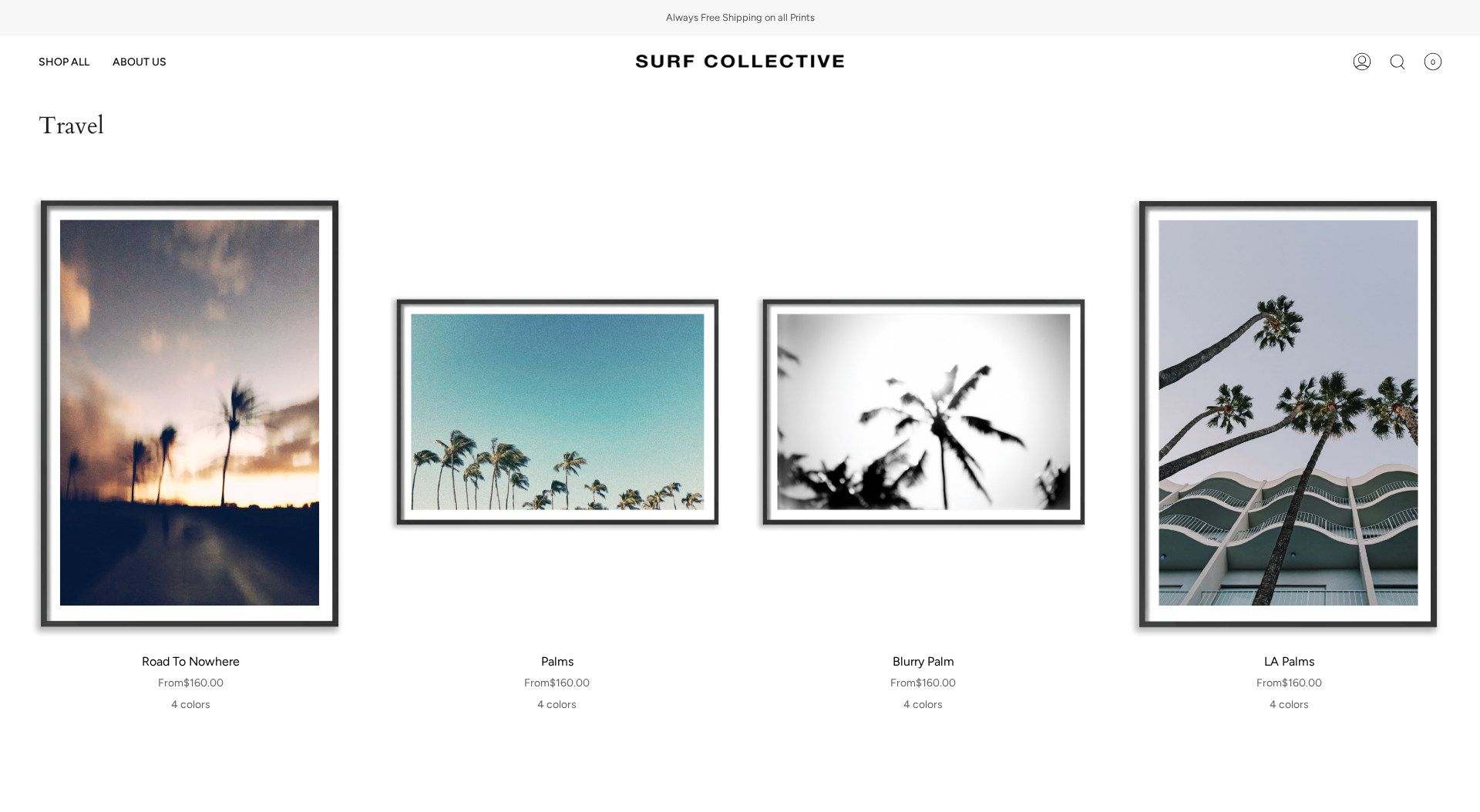
click at [153, 62] on span "ABOUT US" at bounding box center [139, 62] width 54 height 13
